Goal: Check status: Check status

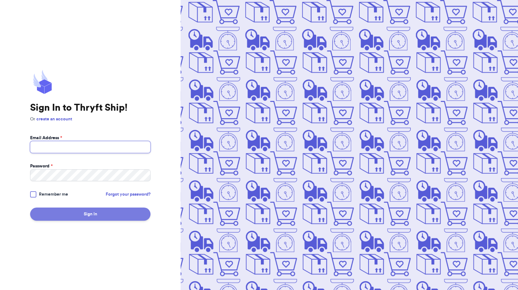
type input "[EMAIL_ADDRESS][DOMAIN_NAME]"
click at [89, 212] on button "Sign In" at bounding box center [90, 214] width 121 height 13
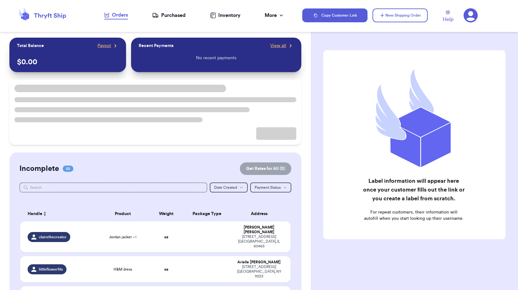
click at [172, 16] on div "Purchased" at bounding box center [169, 16] width 34 height 8
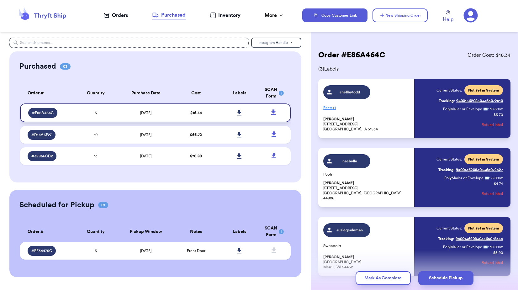
click at [219, 115] on td at bounding box center [239, 113] width 43 height 19
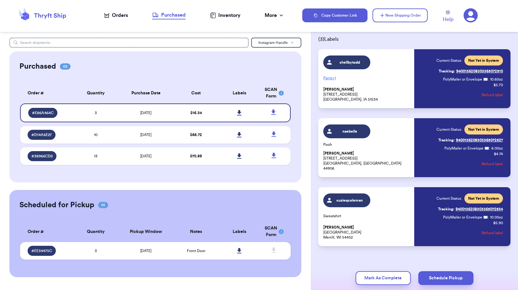
scroll to position [31, 0]
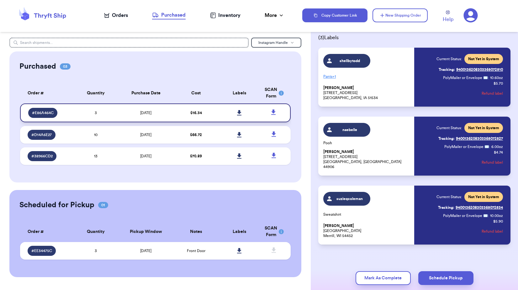
click at [50, 112] on span "# E86A464C" at bounding box center [43, 112] width 22 height 5
click at [239, 114] on icon at bounding box center [239, 112] width 4 height 5
